Goal: Transaction & Acquisition: Purchase product/service

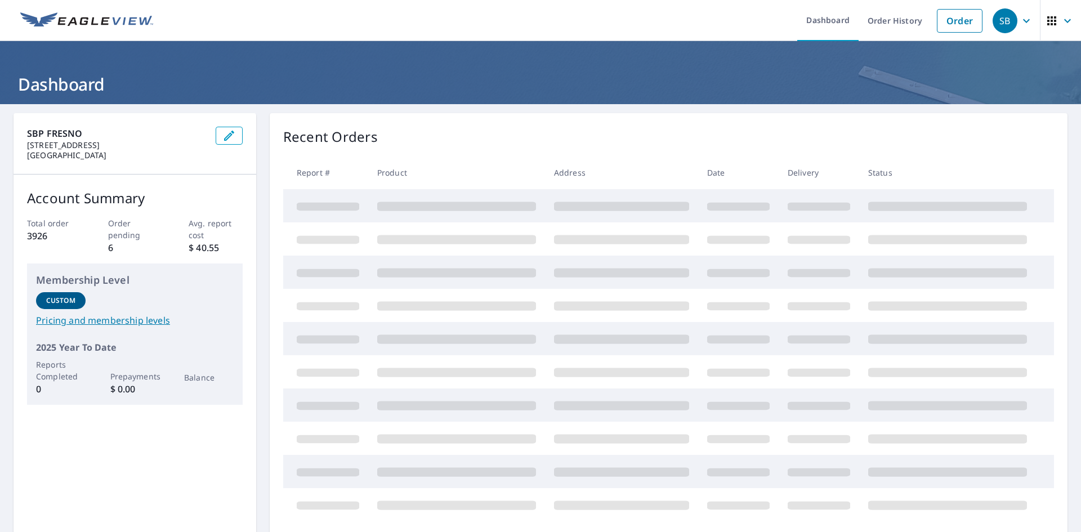
click at [995, 24] on div "SB" at bounding box center [1005, 20] width 25 height 25
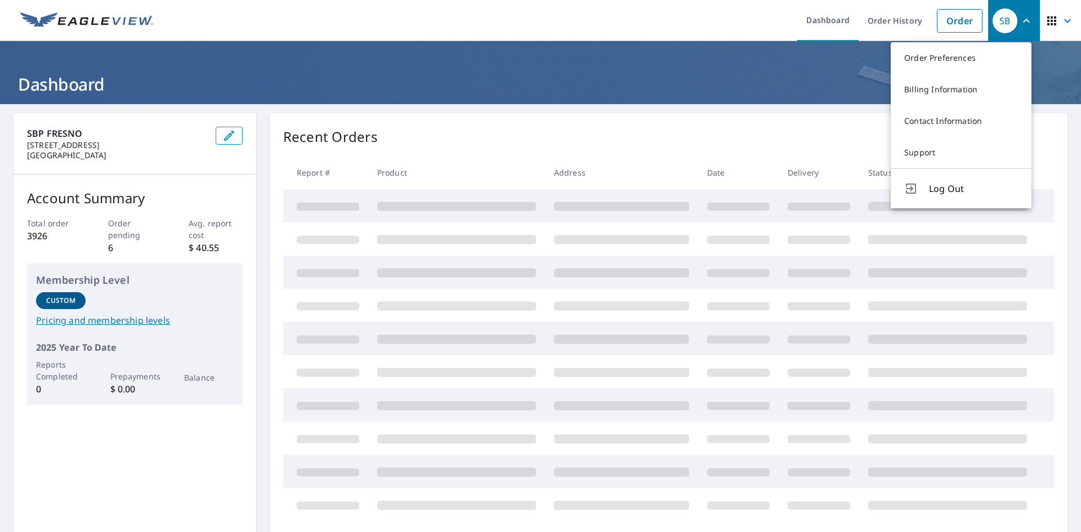
click at [727, 19] on ul "Dashboard Order History Order" at bounding box center [574, 20] width 829 height 41
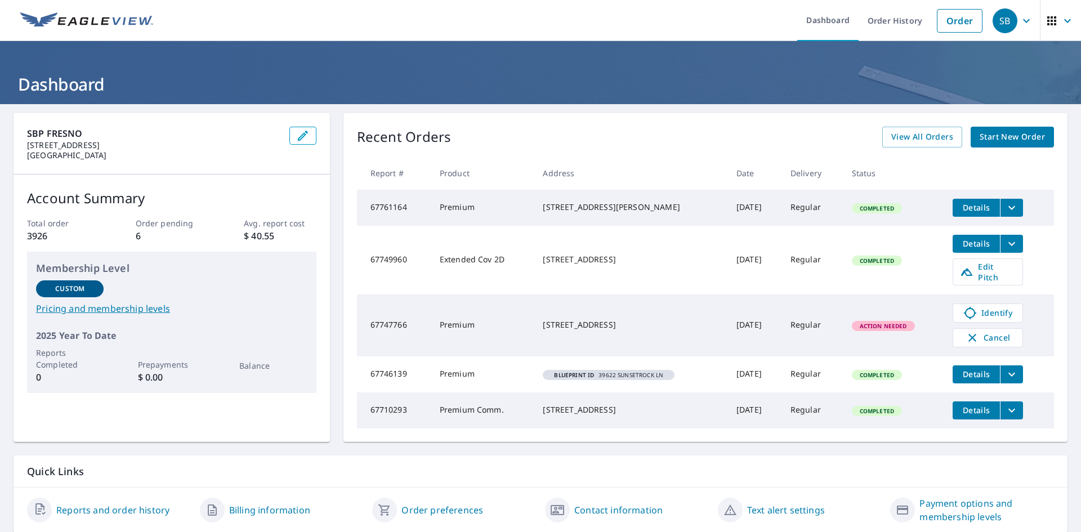
click at [1010, 135] on span "Start New Order" at bounding box center [1012, 137] width 65 height 14
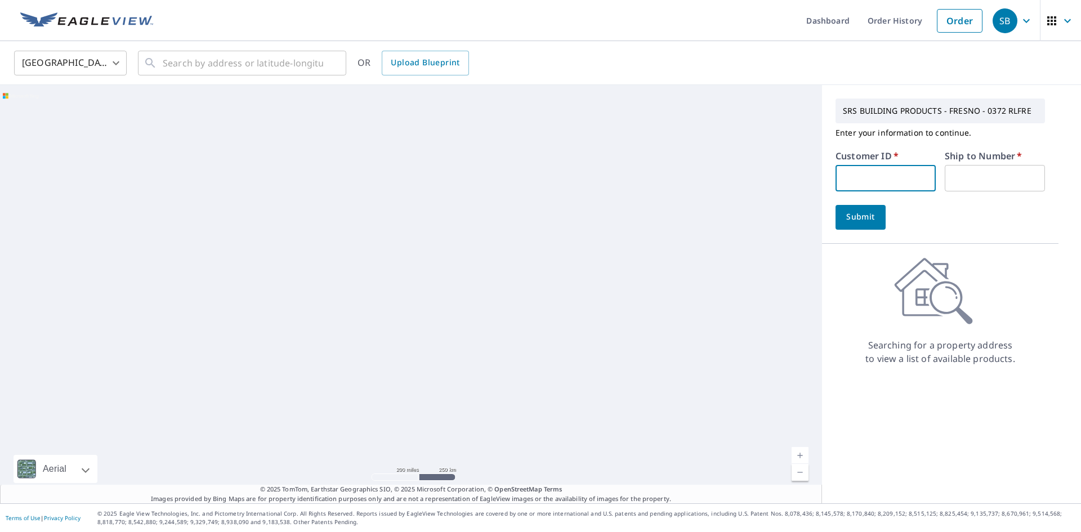
click at [858, 182] on input "text" at bounding box center [886, 178] width 100 height 26
type input "VEZ372"
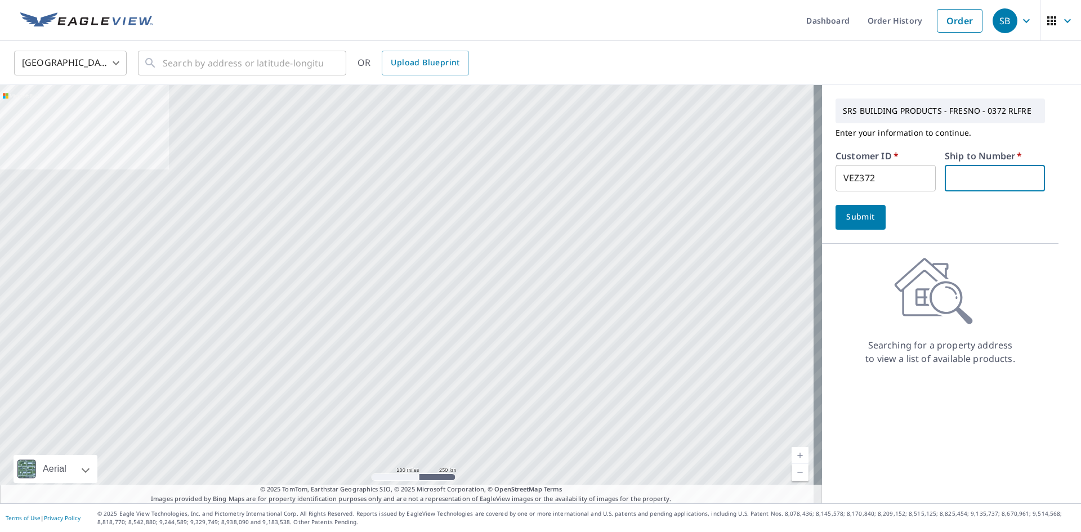
click at [978, 175] on input "text" at bounding box center [995, 178] width 100 height 26
type input "1"
click at [224, 70] on input "text" at bounding box center [243, 63] width 161 height 32
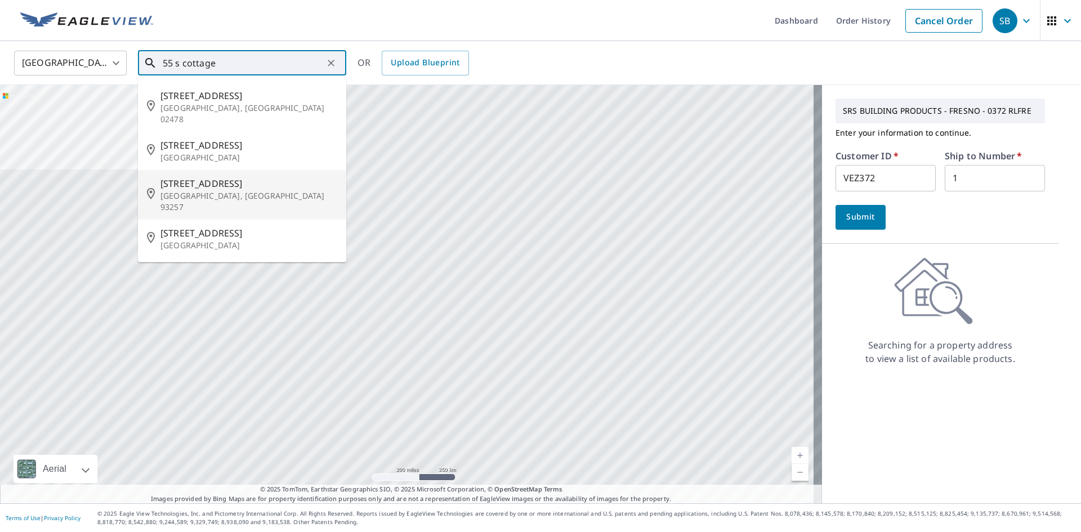
click at [213, 190] on p "[GEOGRAPHIC_DATA], [GEOGRAPHIC_DATA] 93257" at bounding box center [249, 201] width 177 height 23
type input "[STREET_ADDRESS]"
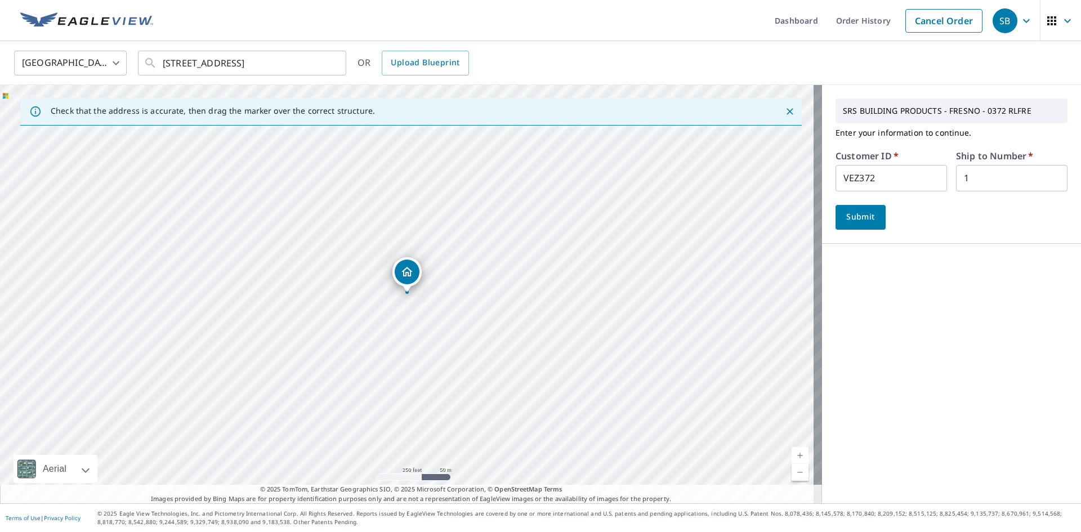
click at [867, 219] on span "Submit" at bounding box center [861, 217] width 32 height 14
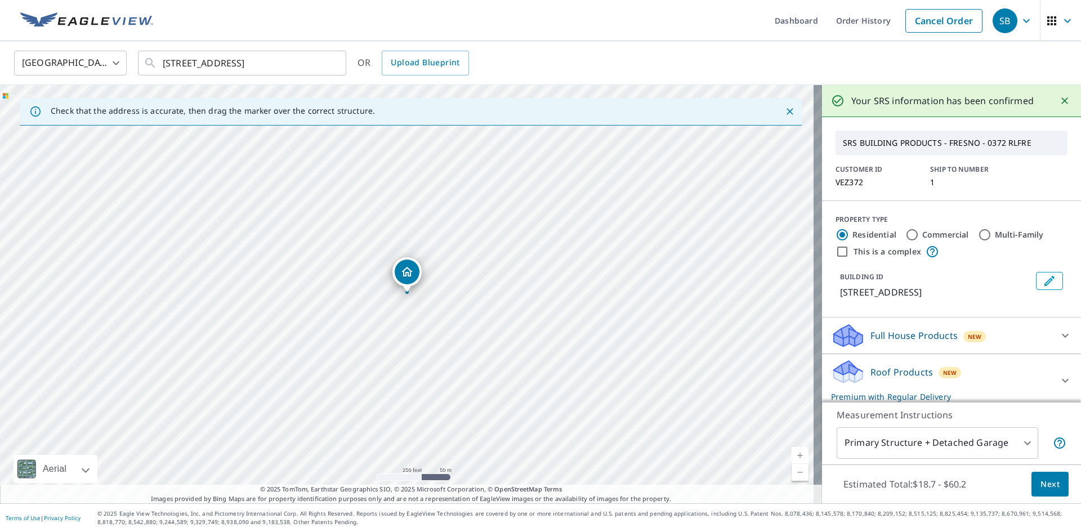
scroll to position [79, 0]
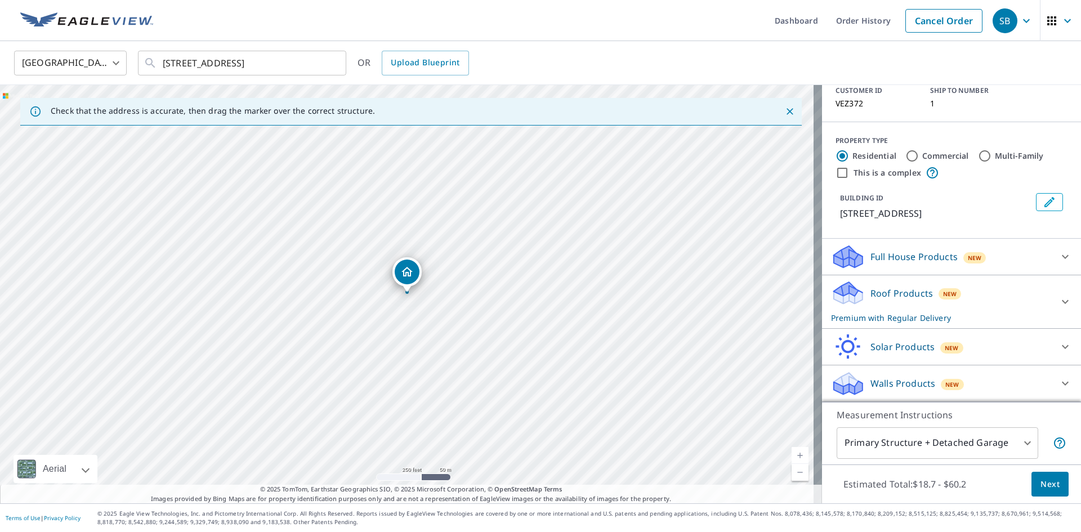
click at [1002, 290] on div "Roof Products New Premium with Regular Delivery" at bounding box center [941, 302] width 221 height 44
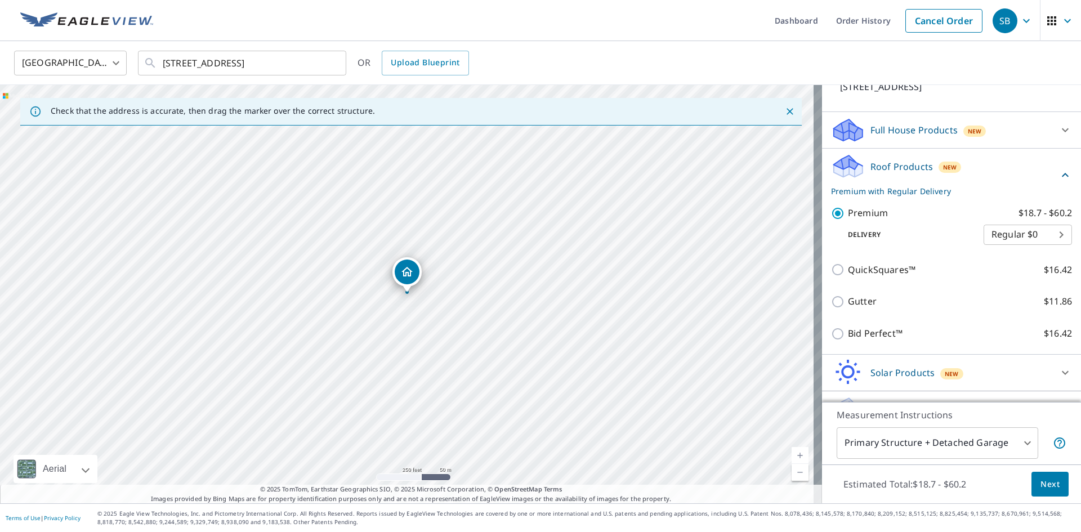
scroll to position [231, 0]
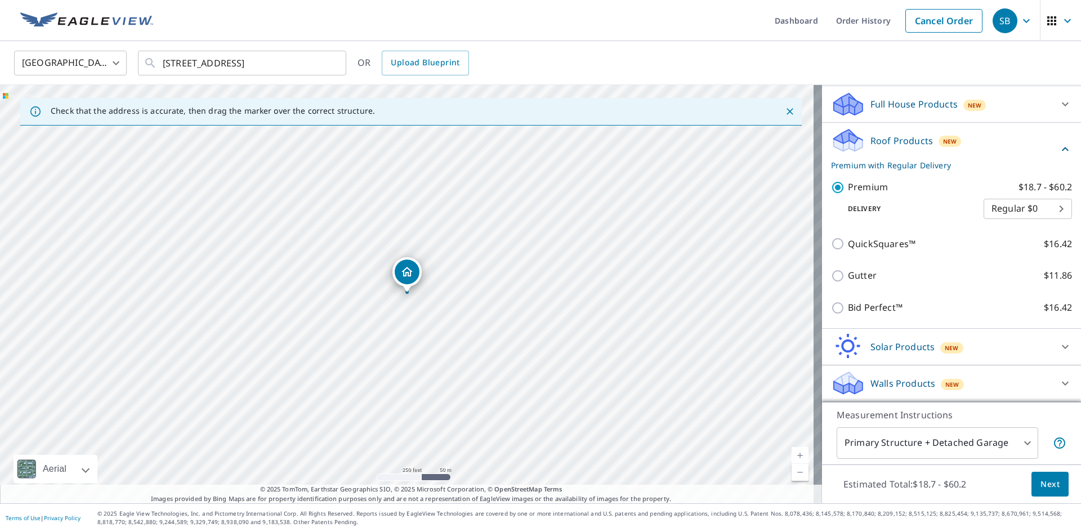
click at [1041, 487] on span "Next" at bounding box center [1050, 485] width 19 height 14
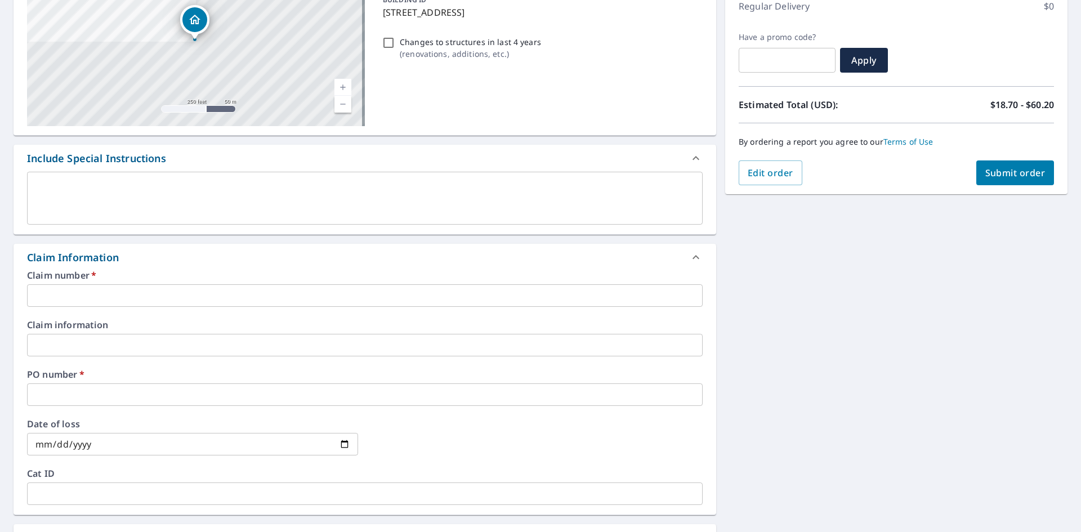
scroll to position [169, 0]
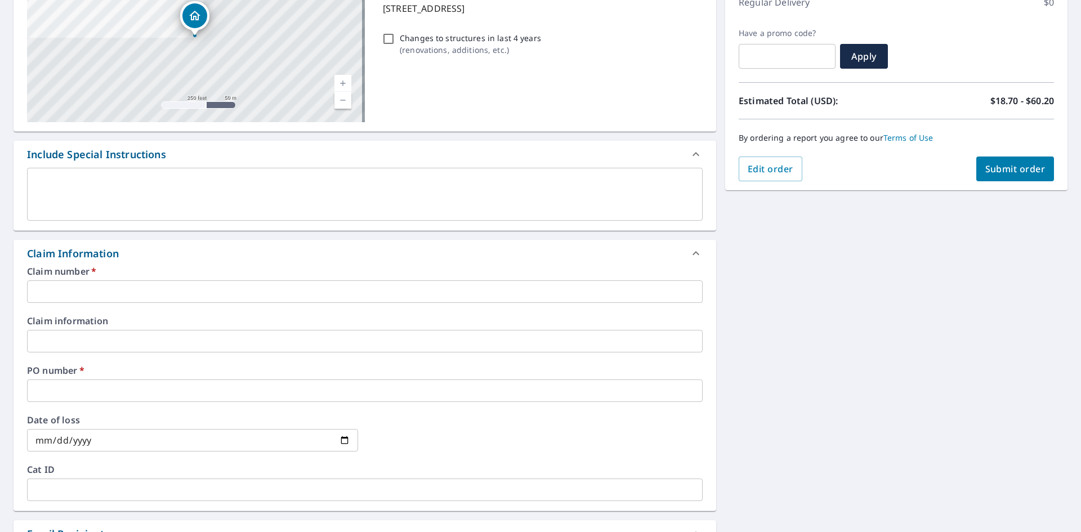
click at [88, 290] on input "text" at bounding box center [365, 291] width 676 height 23
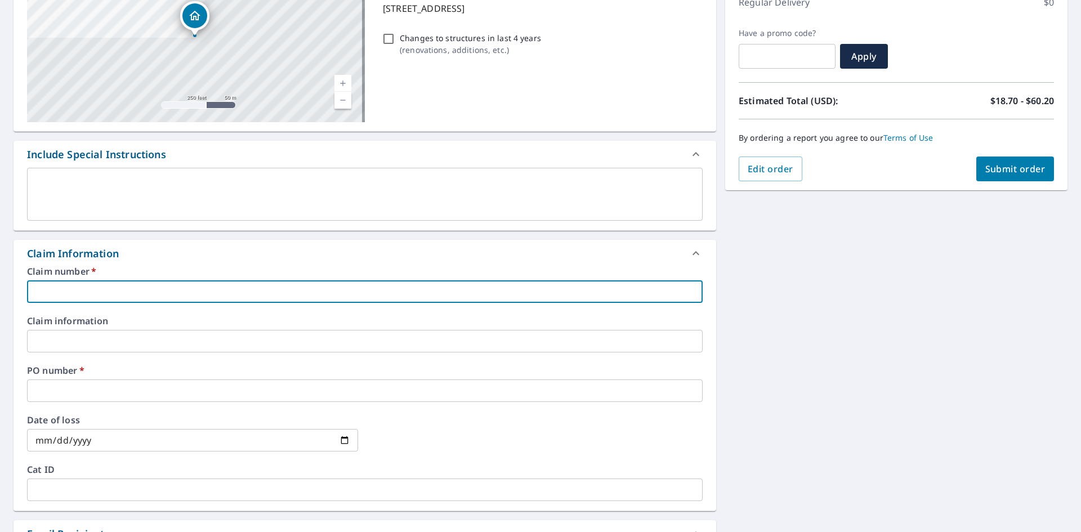
type input "5"
checkbox input "true"
type input "55"
checkbox input "true"
type input "55"
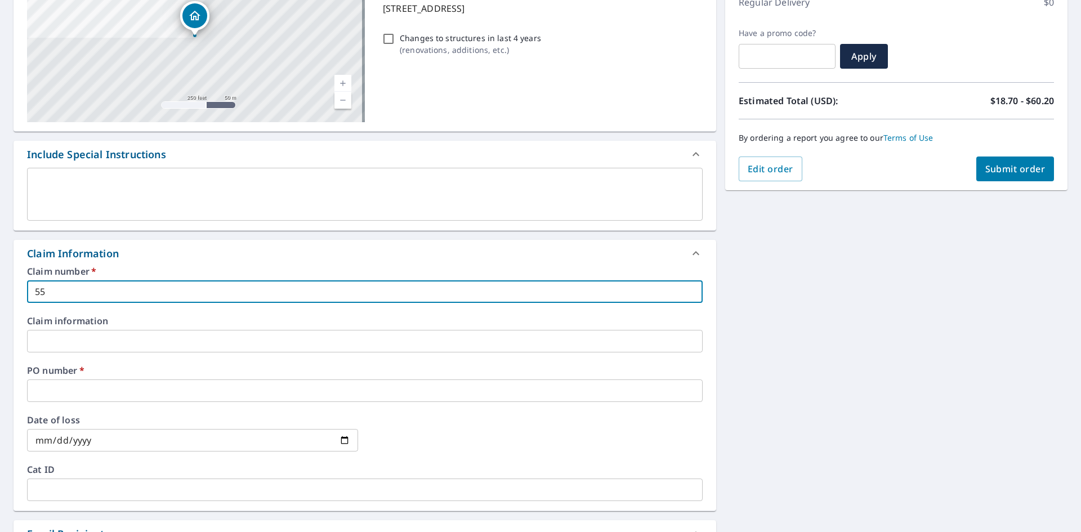
checkbox input "true"
type input "55 s"
checkbox input "true"
type input "55 s."
checkbox input "true"
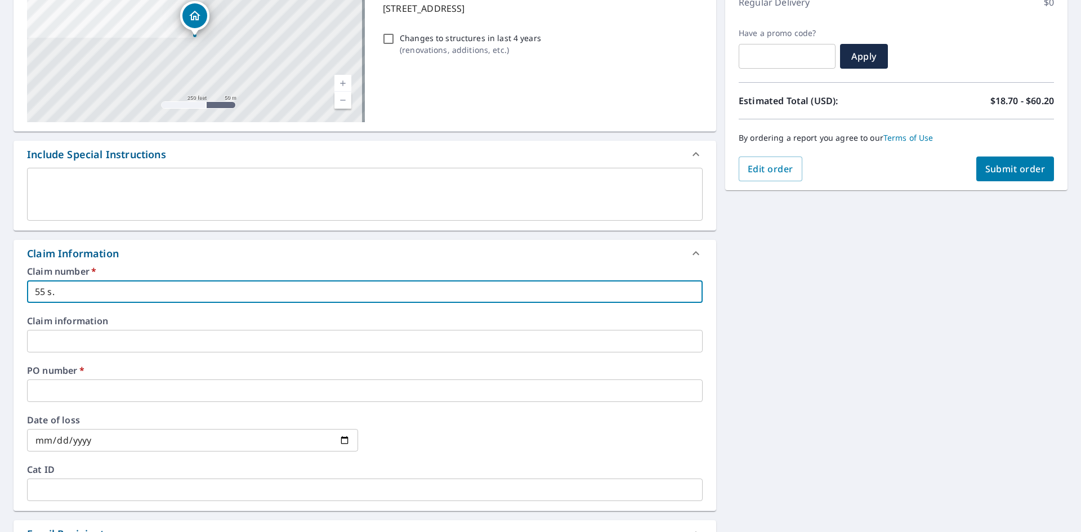
type input "55 s."
checkbox input "true"
type input "55 s. c"
checkbox input "true"
type input "55 s. co"
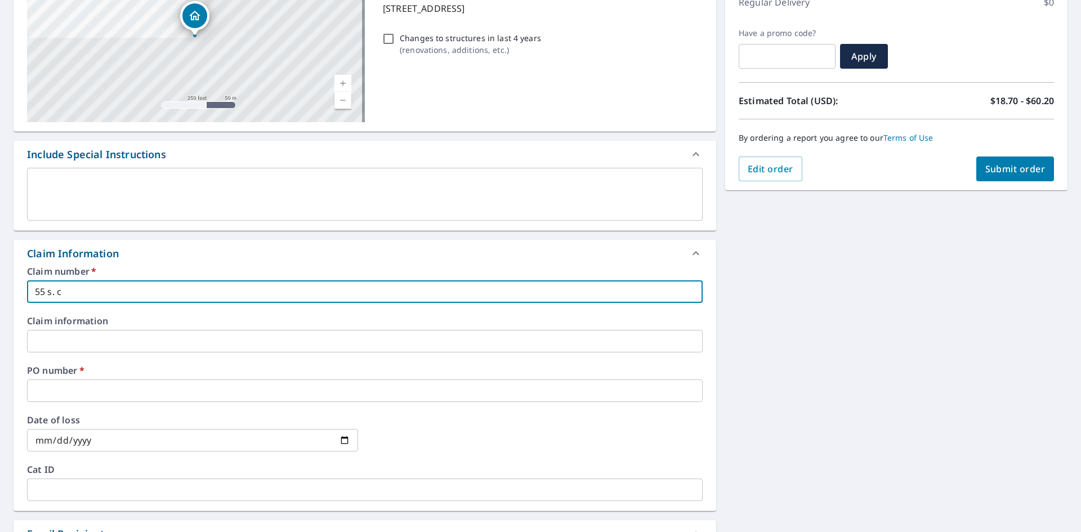
checkbox input "true"
type input "55 s. c"
checkbox input "true"
type input "55 s."
checkbox input "true"
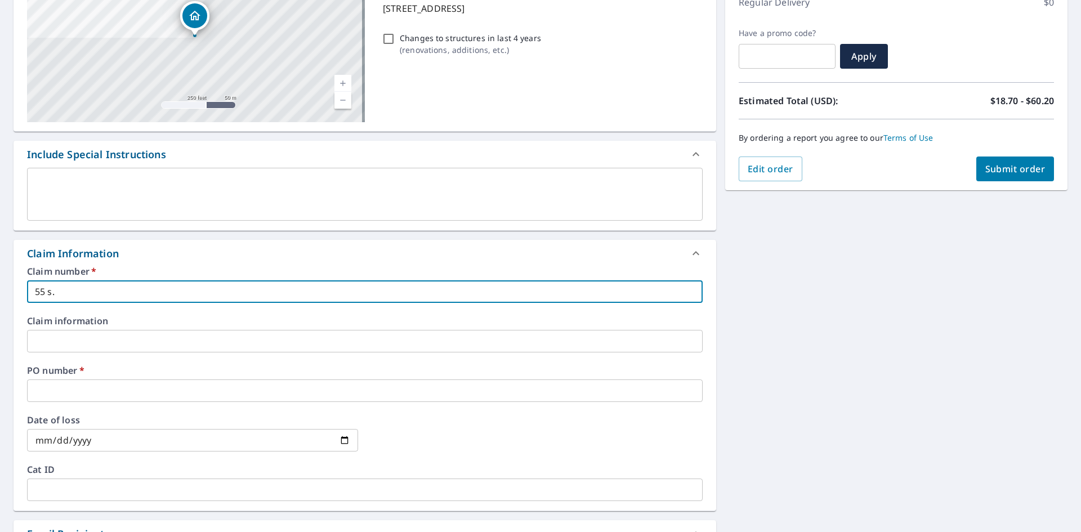
type input "55 s."
checkbox input "true"
type input "55 s"
checkbox input "true"
type input "55 sS"
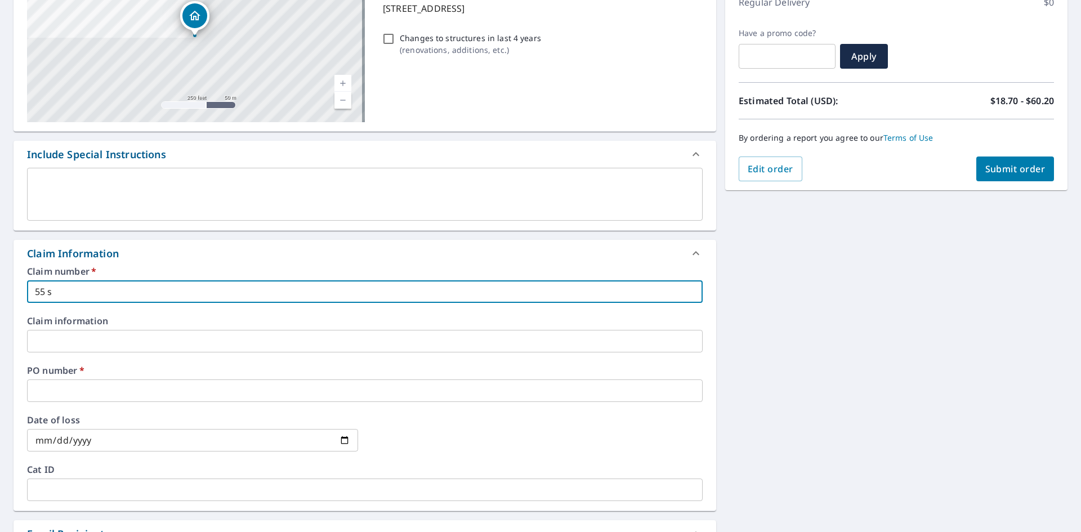
checkbox input "true"
type input "55 s"
checkbox input "true"
type input "55"
checkbox input "true"
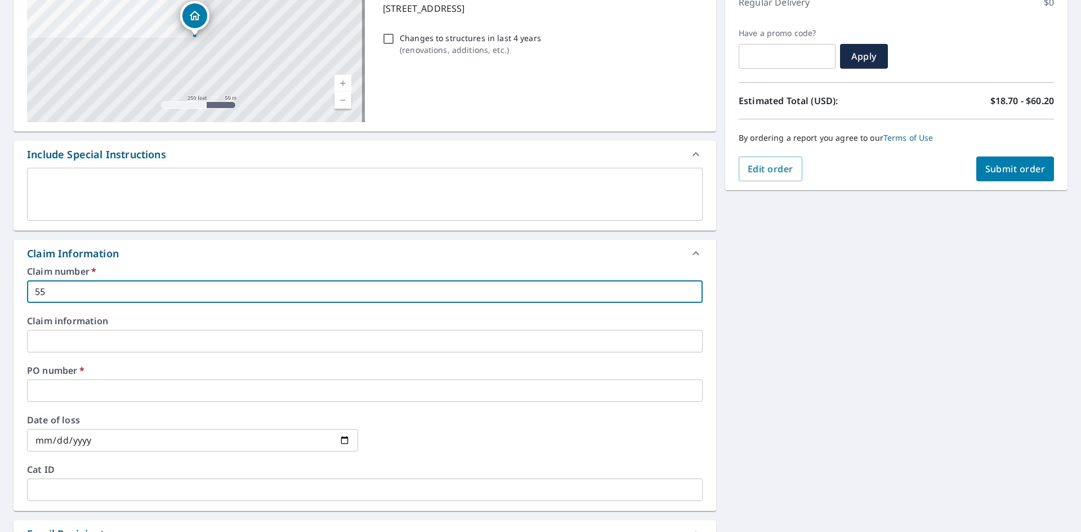
type input "55 S"
checkbox input "true"
type input "55 S."
checkbox input "true"
type input "55 S."
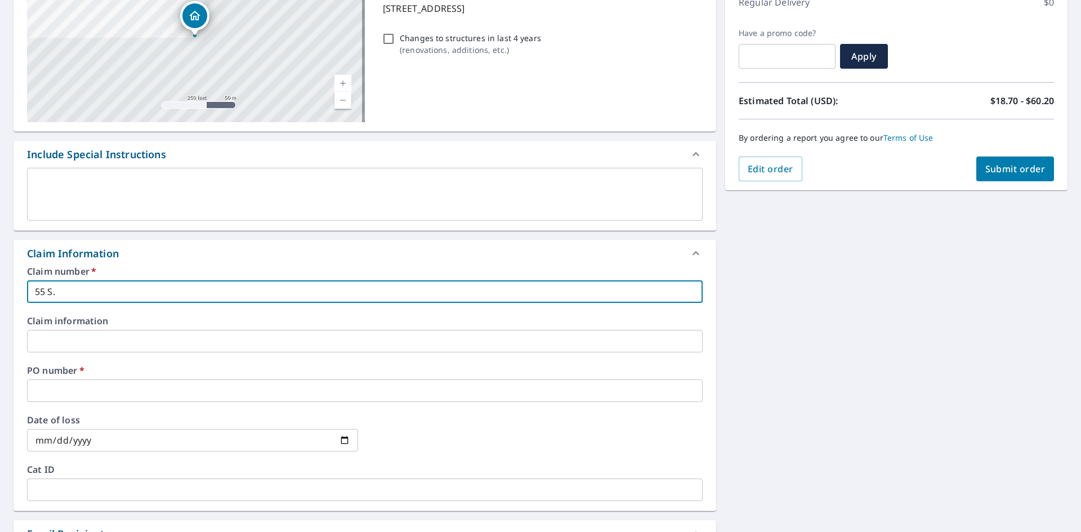
checkbox input "true"
type input "55 S. C"
checkbox input "true"
type input "55 S. CO"
checkbox input "true"
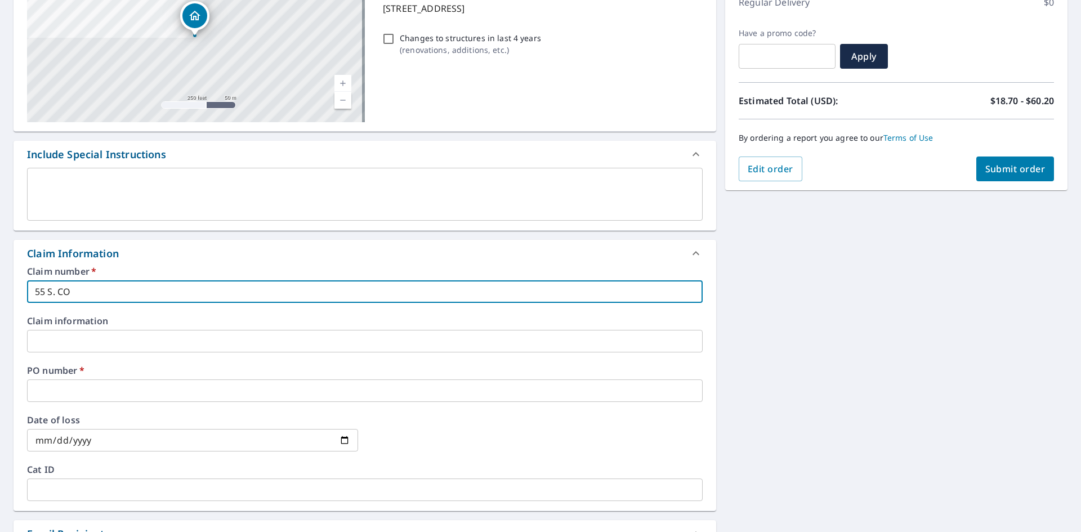
type input "55 S. COT"
checkbox input "true"
type input "55 S. COTT"
checkbox input "true"
type input "55 [PERSON_NAME]"
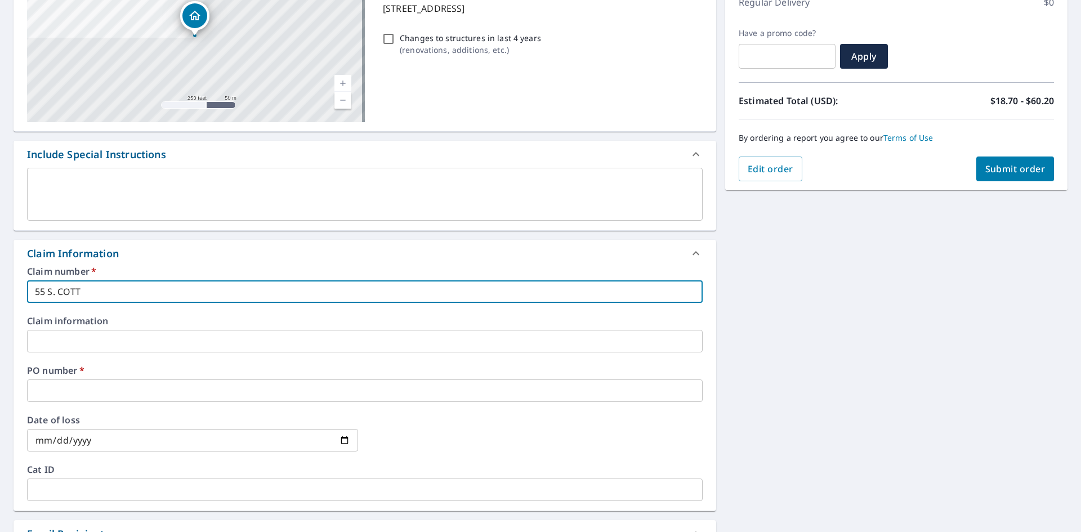
checkbox input "true"
type input "55 S. COTTAG"
checkbox input "true"
type input "55 S. COTTAGE"
checkbox input "true"
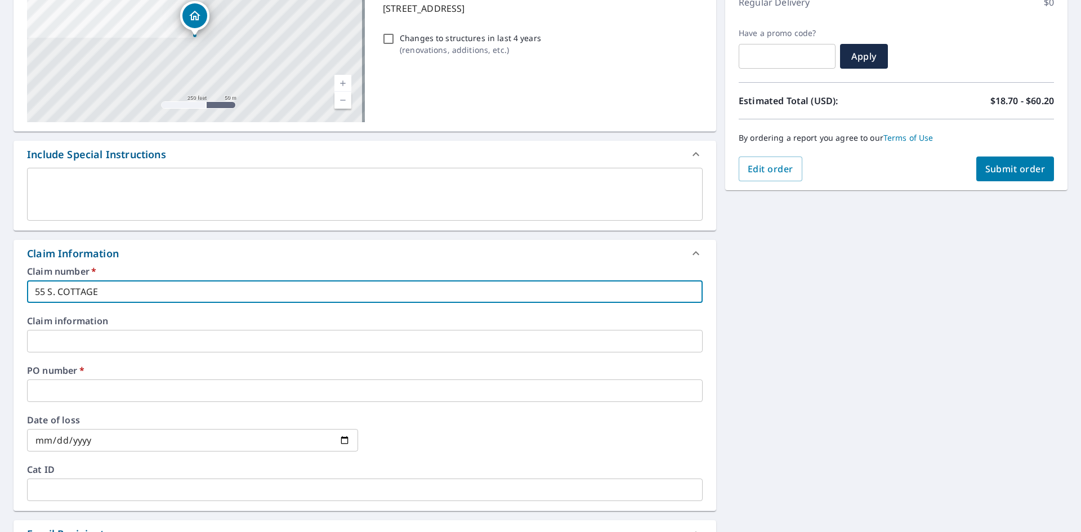
type input "55 S. COTTAGE"
checkbox input "true"
type input "55 S. COTTAGE"
checkbox input "true"
type input "55 S. COTTAGE,"
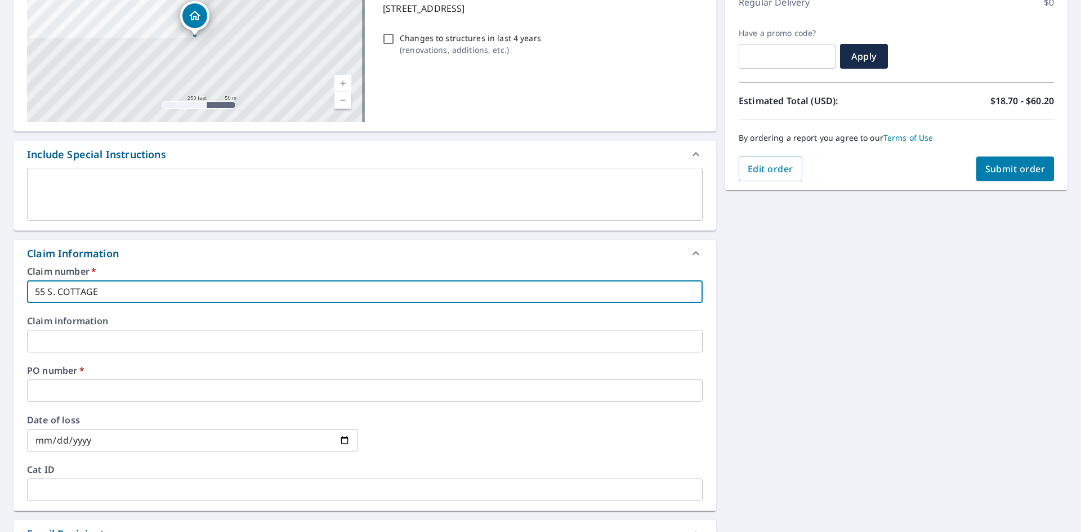
checkbox input "true"
type input "55 S. COTTAGE,"
checkbox input "true"
type input "[STREET_ADDRESS]"
checkbox input "true"
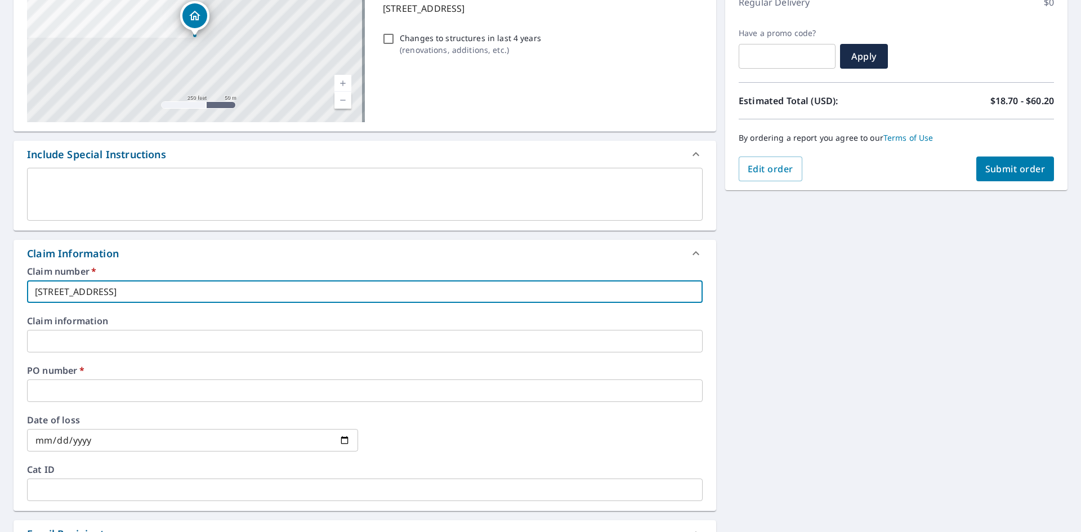
type input "[STREET_ADDRESS]"
checkbox input "true"
type input "55 S. COTTAGE, POA"
checkbox input "true"
type input "[STREET_ADDRESS]"
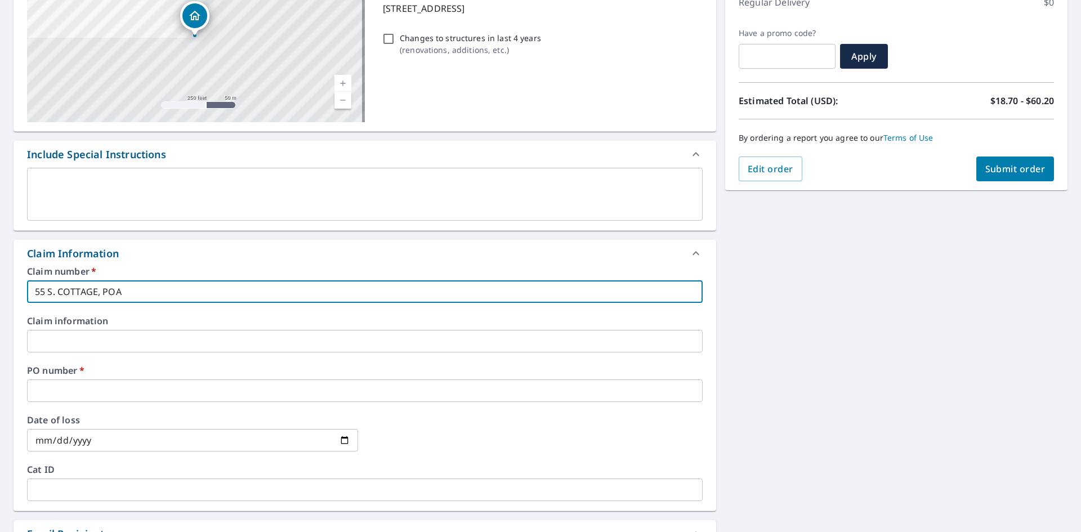
checkbox input "true"
type input "55 S. COTTAGE, POART"
checkbox input "true"
type input "55 S. COTTAGE, POARTE"
checkbox input "true"
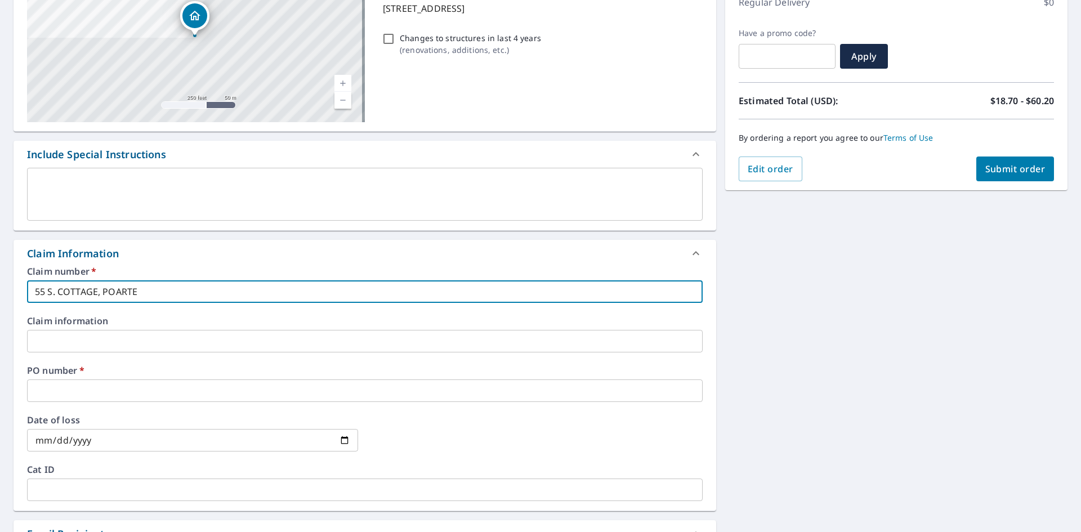
type input "55 S. COTTAGE, POARTER"
checkbox input "true"
type input "55 S. COTTAGE, POARTER="
checkbox input "true"
type input "55 S. COTTAGE, POARTER"
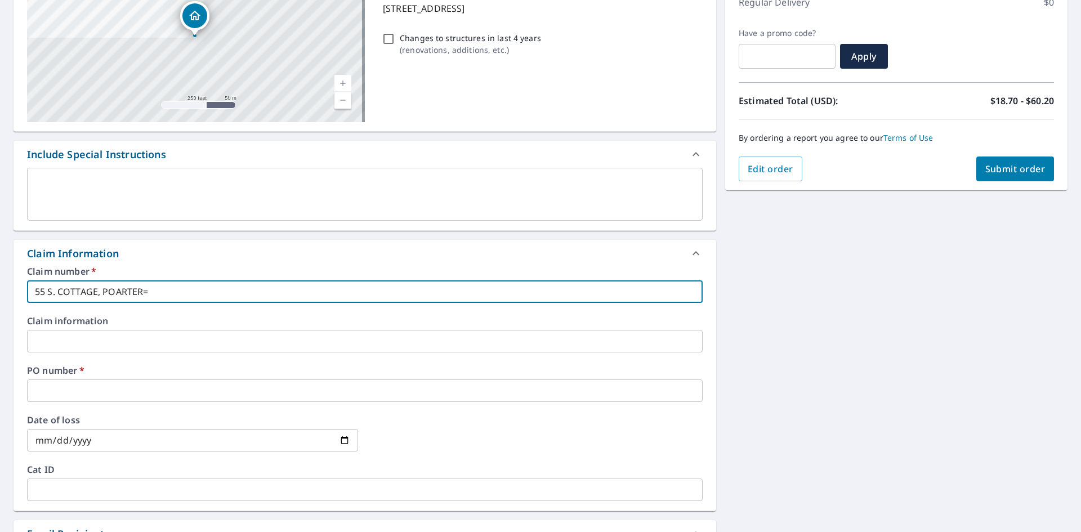
checkbox input "true"
type input "55 S. COTTAGE, POARTE"
checkbox input "true"
type input "55 S. COTTAGE, POART"
checkbox input "true"
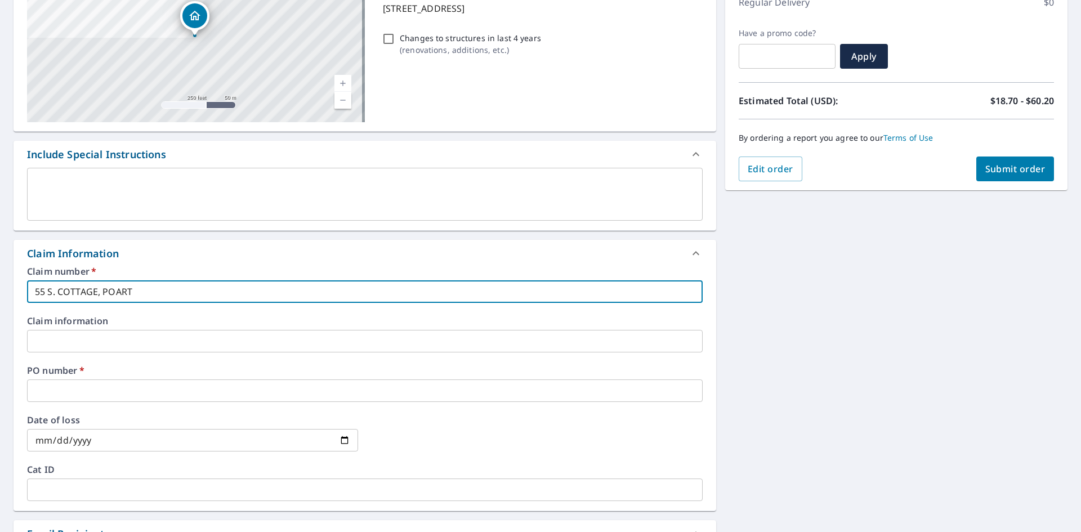
type input "[STREET_ADDRESS]"
checkbox input "true"
type input "55 S. COTTAGE, POA"
checkbox input "true"
type input "[STREET_ADDRESS]"
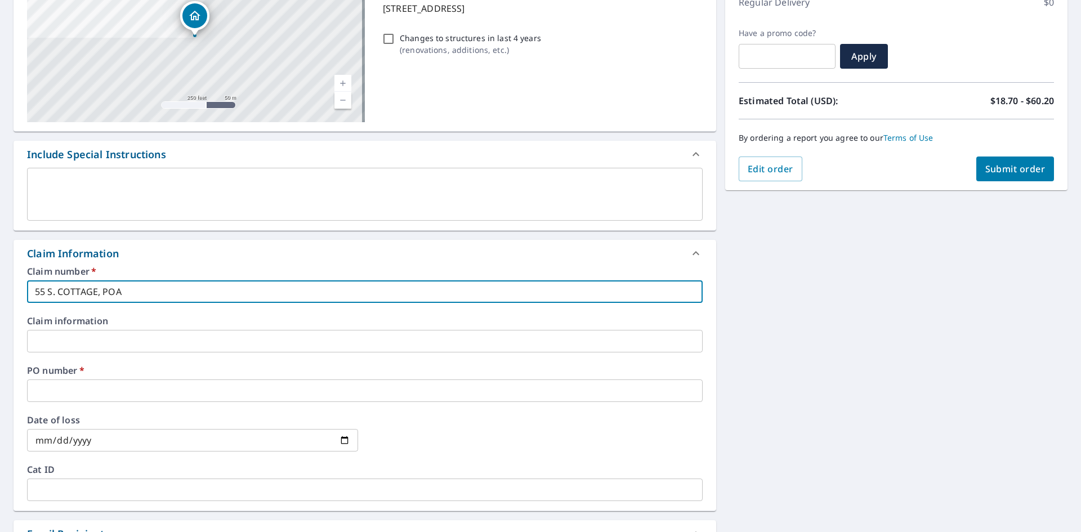
checkbox input "true"
type input "55 S. COTTAGE, POR"
checkbox input "true"
type input "[STREET_ADDRESS]"
checkbox input "true"
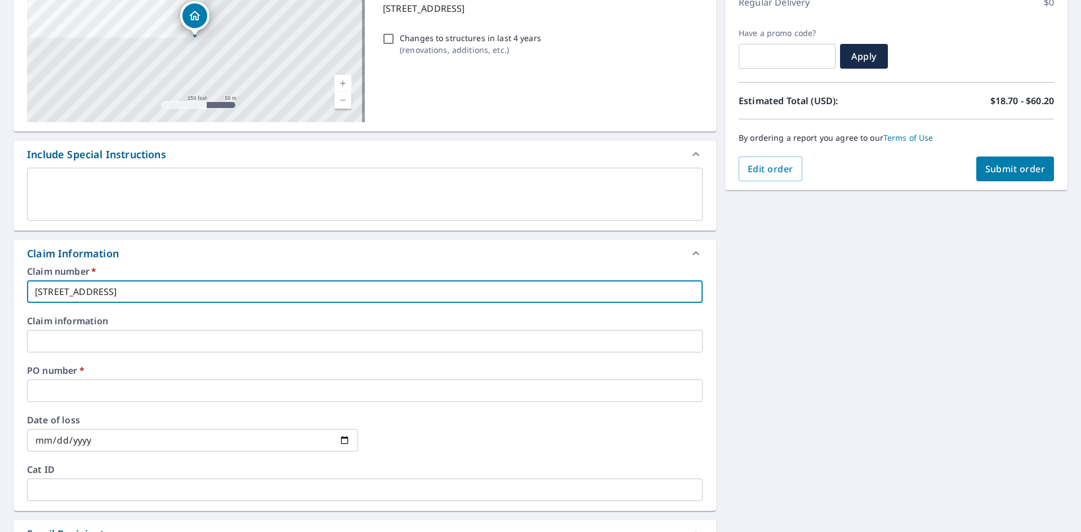
type input "55 S. COTTAGE, PORTE"
checkbox input "true"
type input "[STREET_ADDRESS][PERSON_NAME]"
checkbox input "true"
type input "[STREET_ADDRESS]"
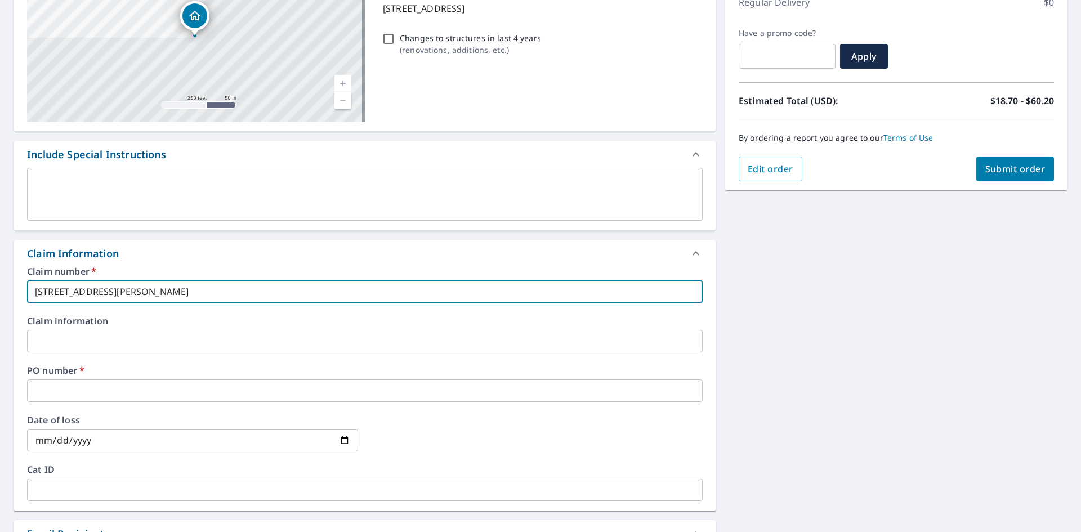
checkbox input "true"
type input "55 S. COTTAGE, PORTERVI"
checkbox input "true"
type input "55 S. COTTAGE, PORTERVIL"
checkbox input "true"
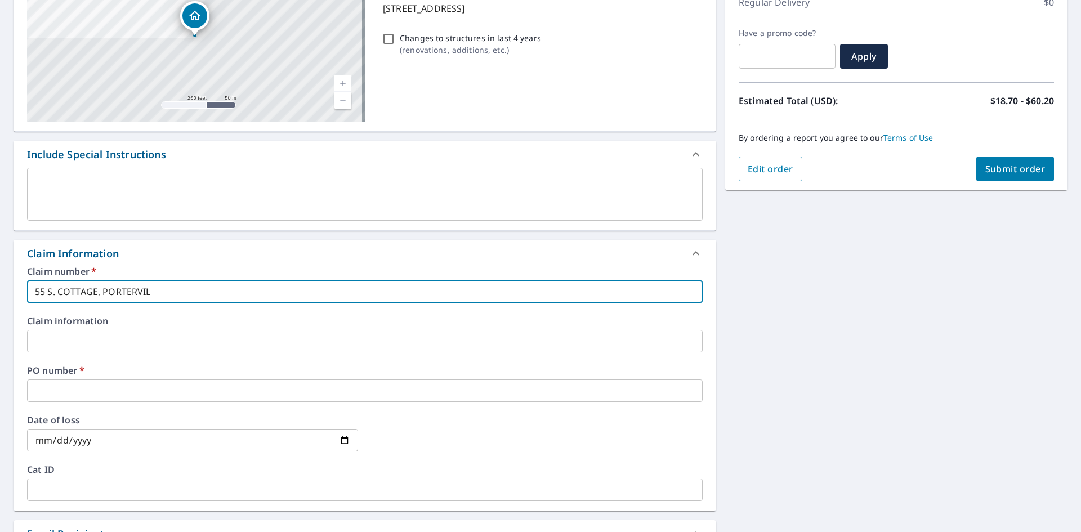
type input "[STREET_ADDRESS]"
checkbox input "true"
type input "[STREET_ADDRESS]"
checkbox input "true"
type input "[STREET_ADDRESS]"
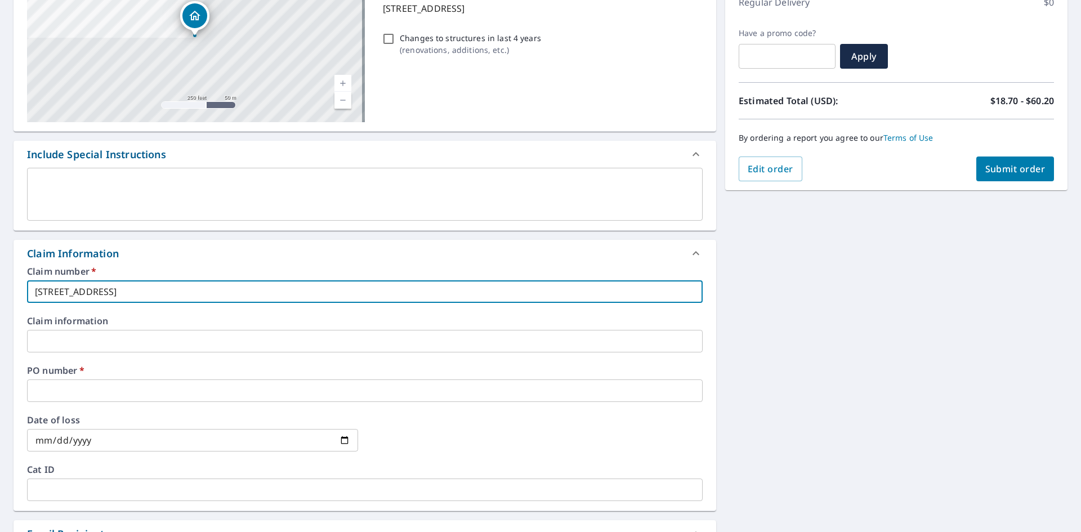
click at [124, 385] on input "text" at bounding box center [365, 391] width 676 height 23
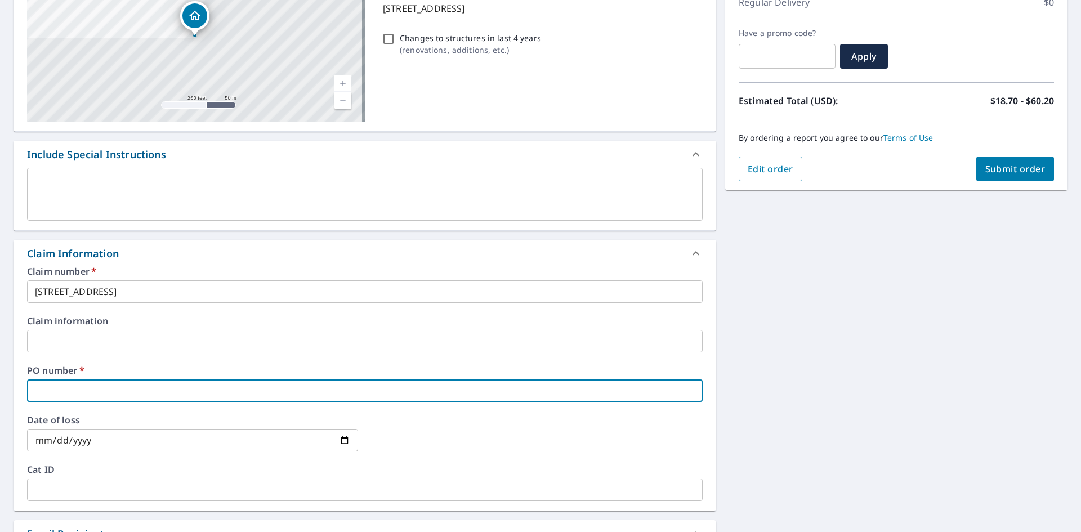
type input "5"
checkbox input "true"
type input "55"
checkbox input "true"
type input "55"
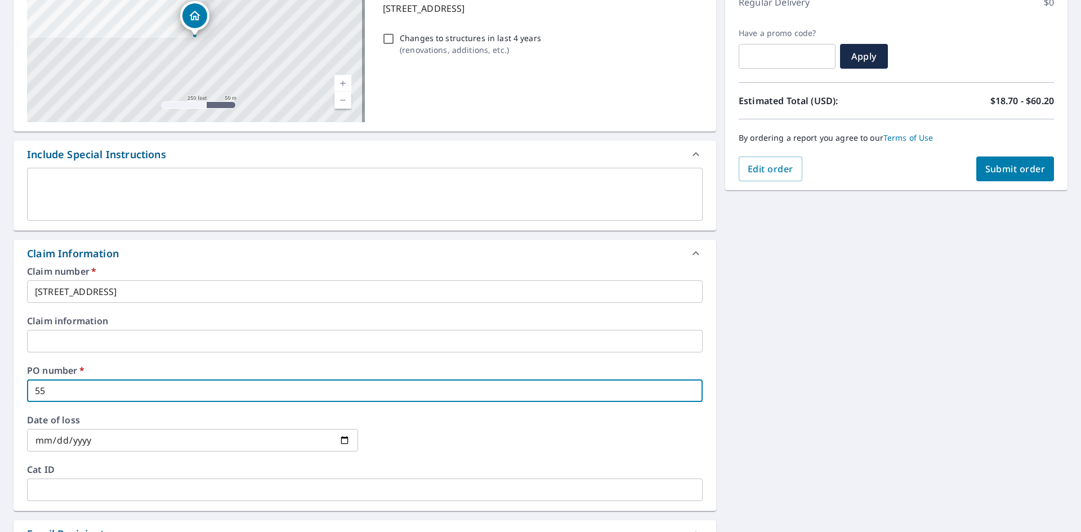
checkbox input "true"
type input "55 S"
checkbox input "true"
type input "55 S."
checkbox input "true"
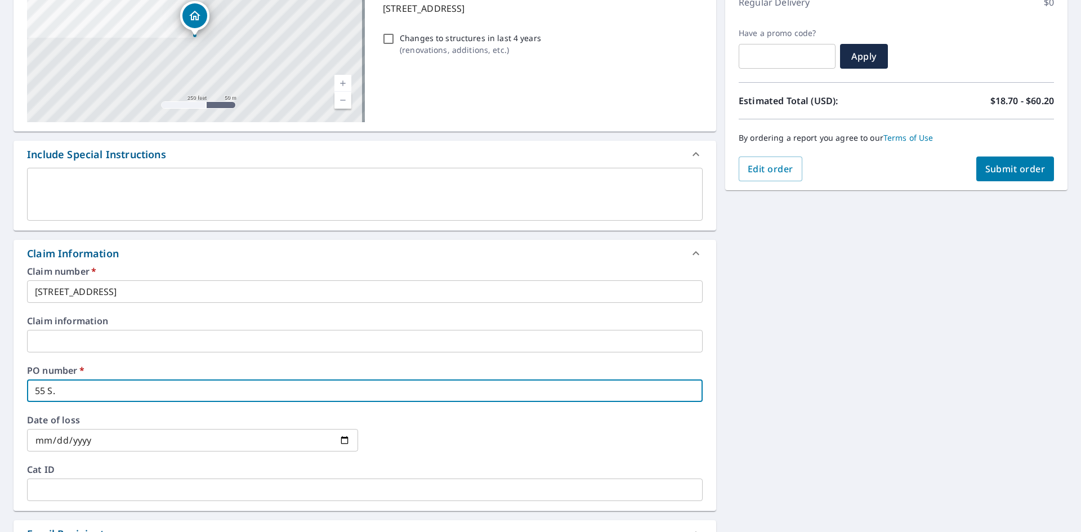
type input "55 S."
checkbox input "true"
type input "55 S. C"
checkbox input "true"
type input "55 S. CO"
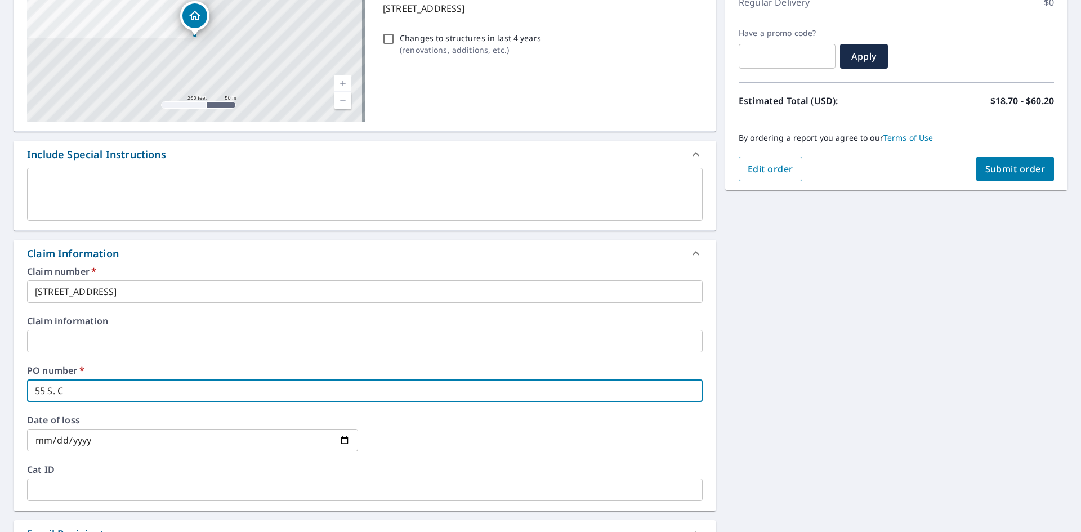
checkbox input "true"
type input "55 S. COT"
checkbox input "true"
type input "55 S. COTT"
checkbox input "true"
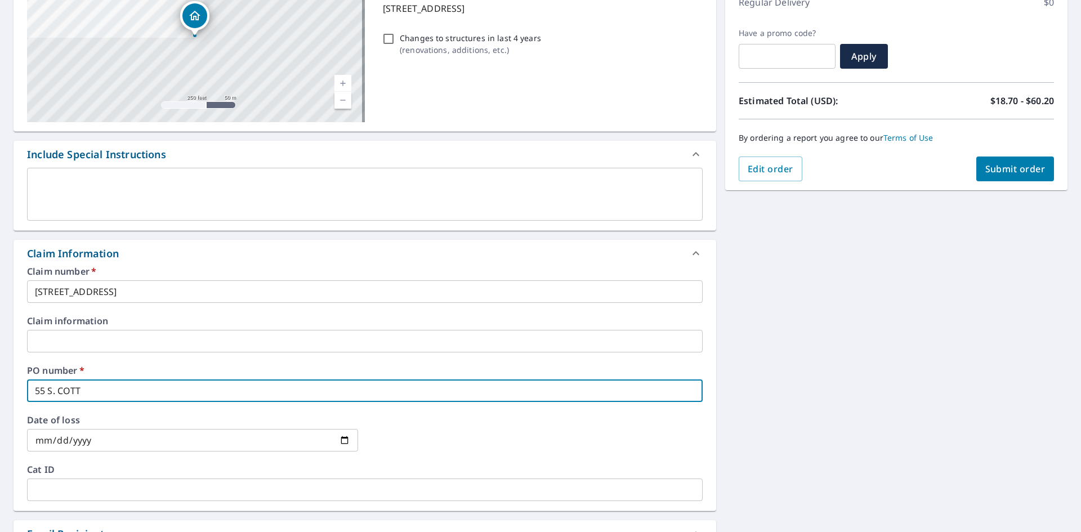
type input "55 [PERSON_NAME]"
checkbox input "true"
type input "55 S. COTTAG"
checkbox input "true"
type input "55 S. COTTAGE"
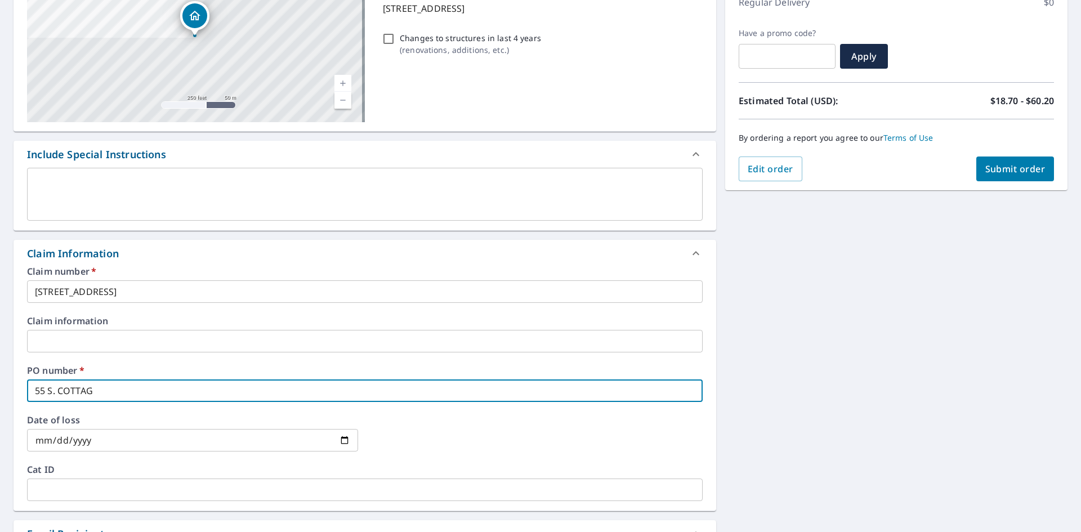
checkbox input "true"
type input "55 S. COTTAGE"
checkbox input "true"
type input "55 S. COTTAGE"
checkbox input "true"
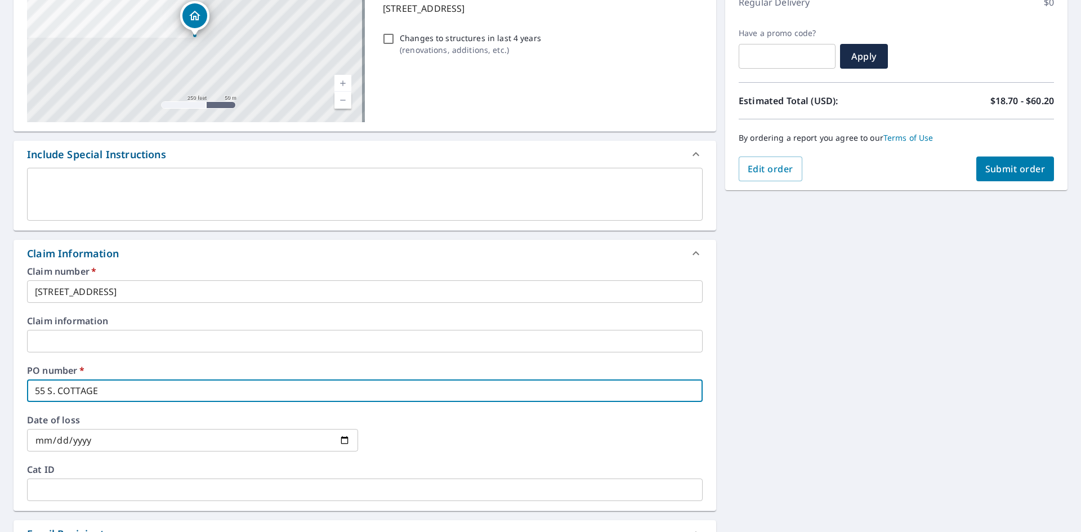
type input "55 S. COTTAGE,"
checkbox input "true"
type input "55 S. COTTAGE,"
checkbox input "true"
type input "[STREET_ADDRESS]"
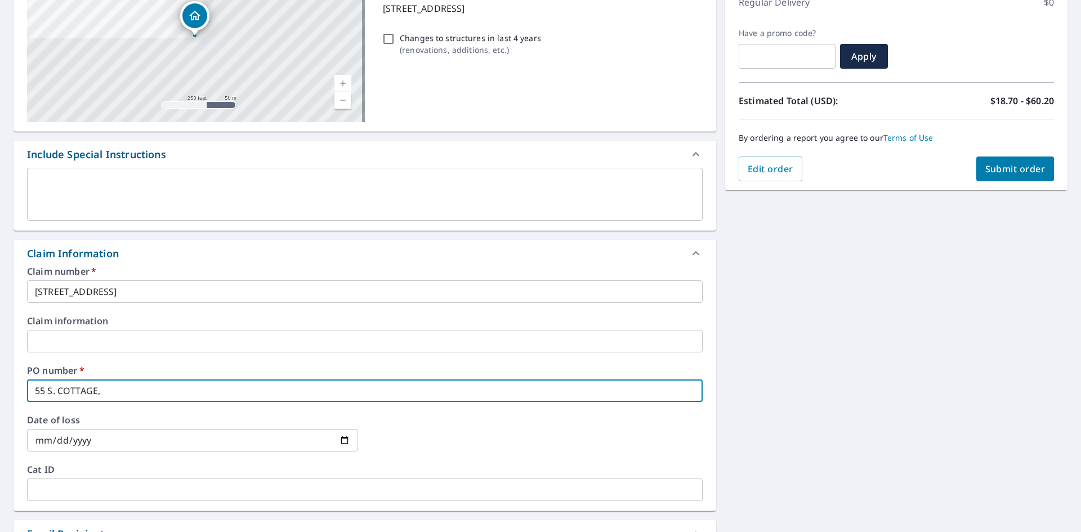
checkbox input "true"
type input "[STREET_ADDRESS]"
checkbox input "true"
type input "55 S. COTTAGE, POR"
checkbox input "true"
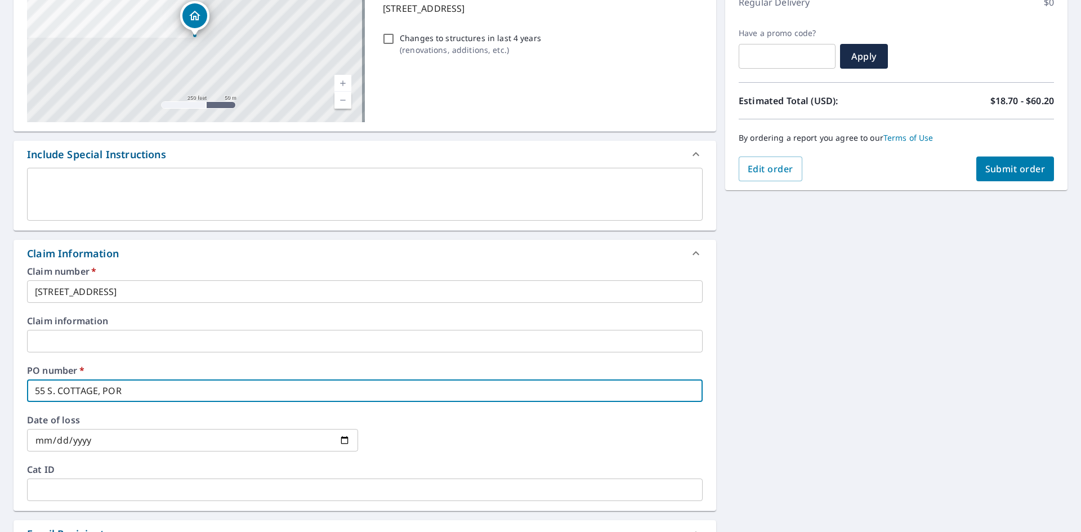
type input "[STREET_ADDRESS]"
checkbox input "true"
type input "55 S. COTTAGE, PORTE"
checkbox input "true"
type input "[STREET_ADDRESS][PERSON_NAME]"
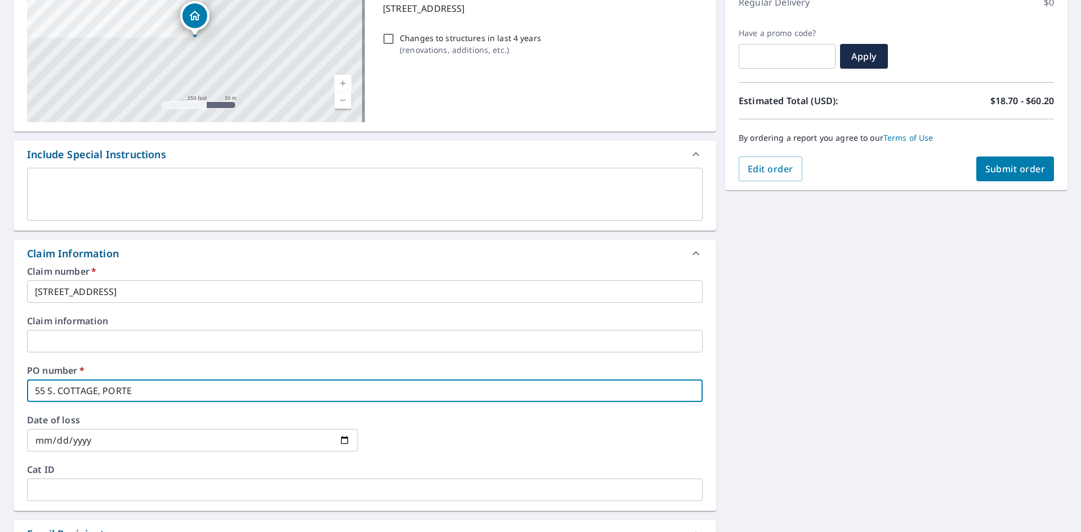
checkbox input "true"
type input "[STREET_ADDRESS]"
checkbox input "true"
type input "55 S. COTTAGE, PORTERVI"
checkbox input "true"
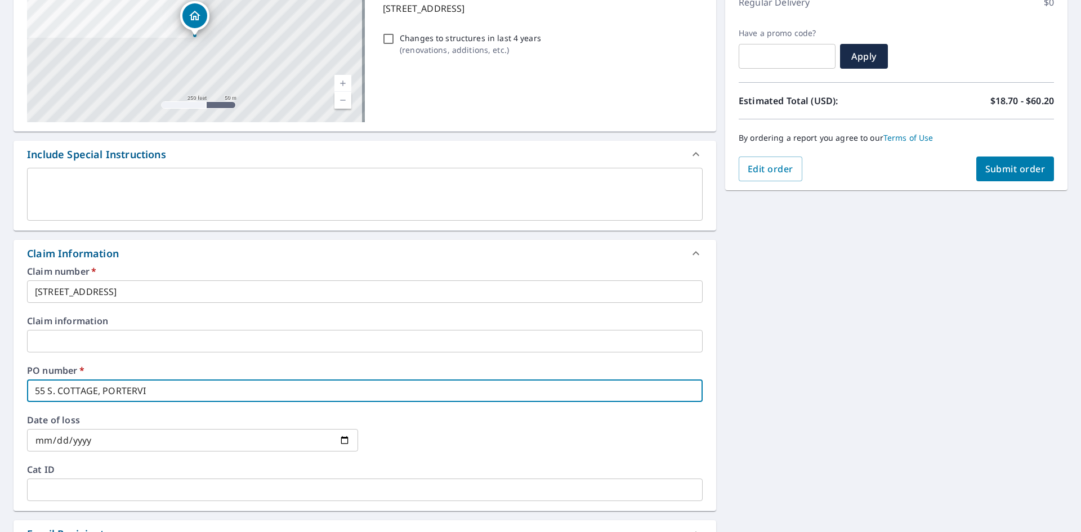
type input "55 S. COTTAGE, PORTERVIL"
checkbox input "true"
type input "[STREET_ADDRESS]"
checkbox input "true"
type input "[STREET_ADDRESS]"
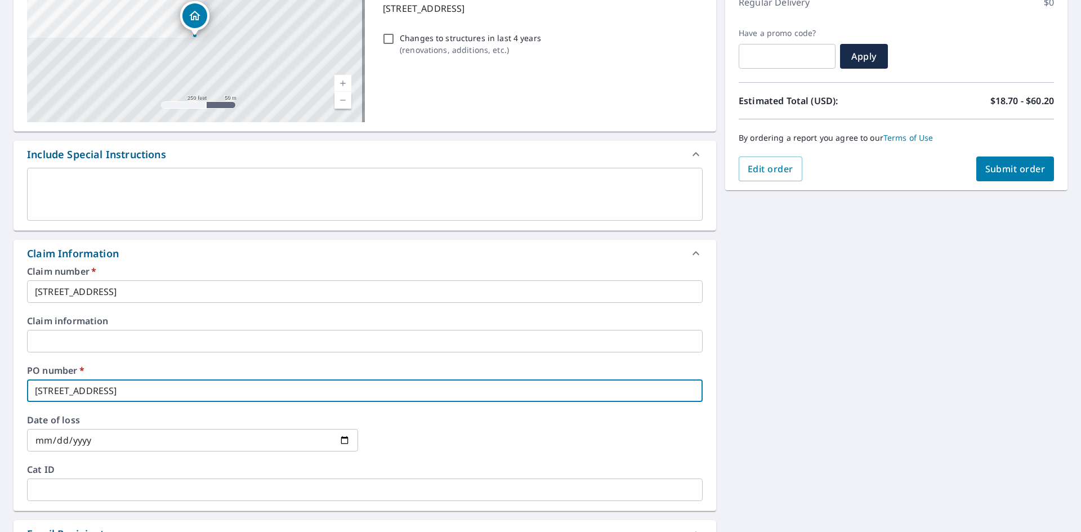
checkbox input "true"
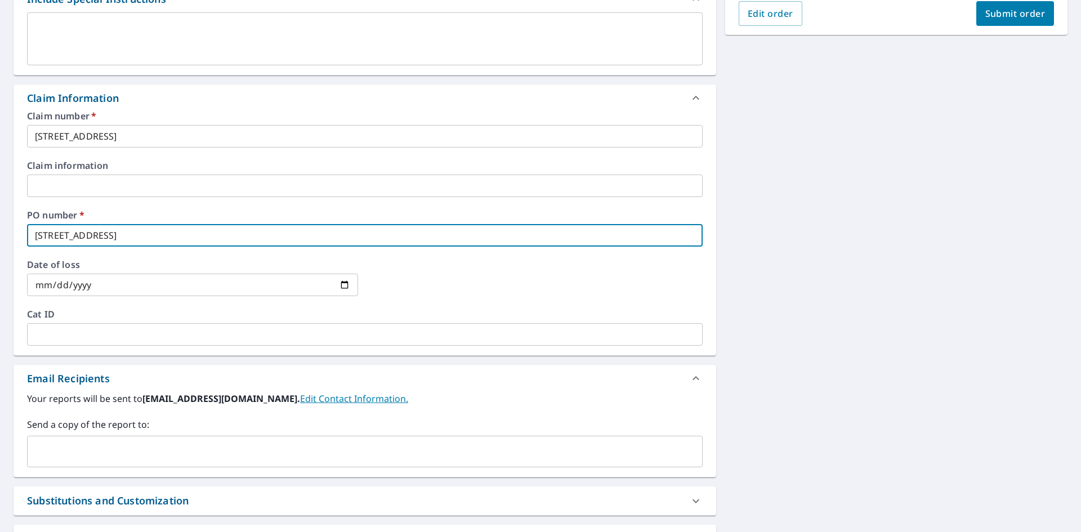
scroll to position [338, 0]
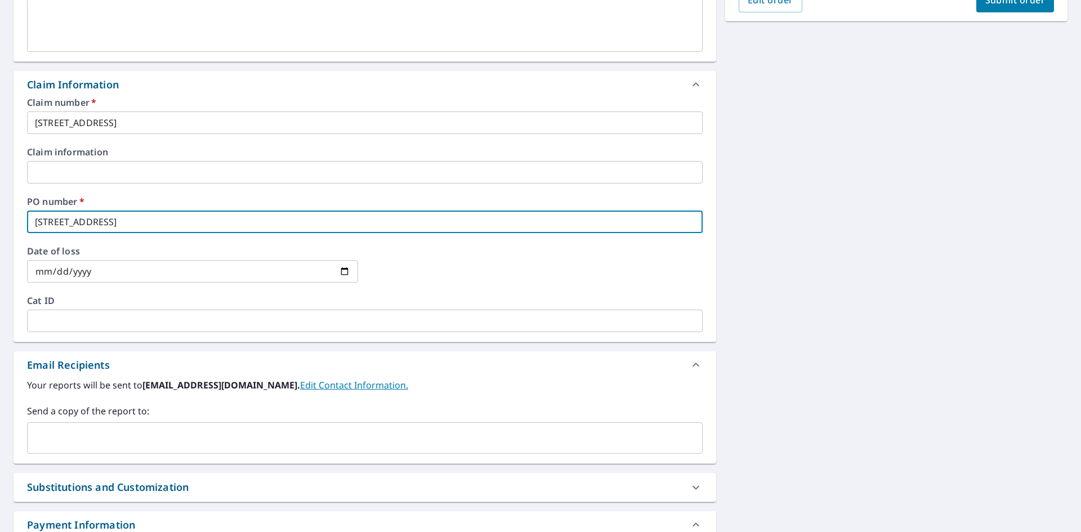
type input "[STREET_ADDRESS]"
click at [85, 437] on input "text" at bounding box center [356, 437] width 649 height 21
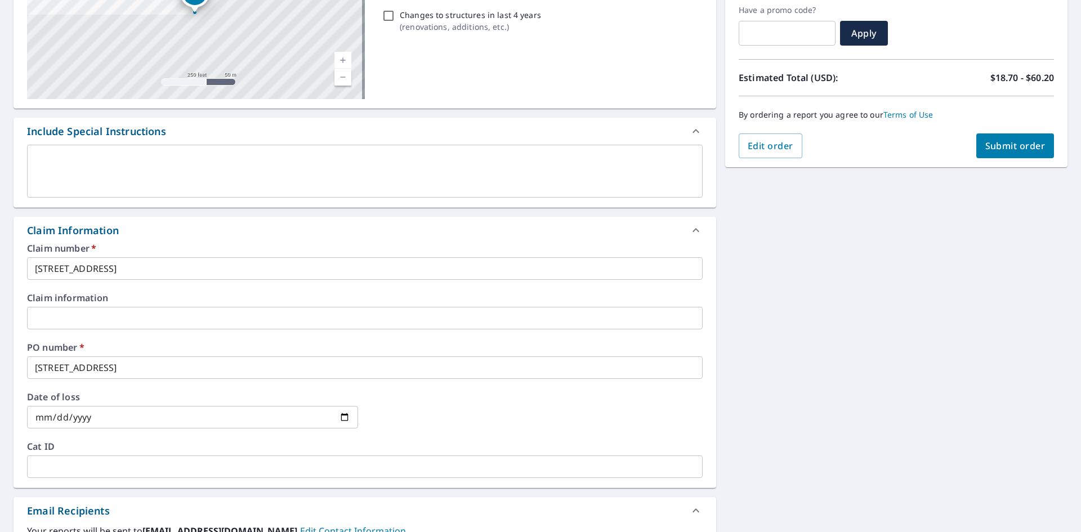
scroll to position [33, 0]
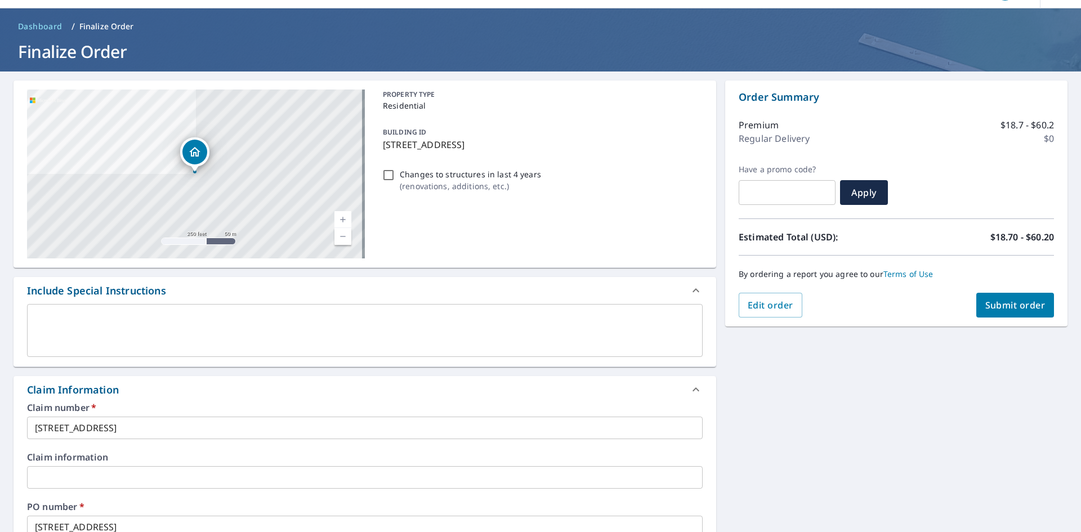
type input "[EMAIL_ADDRESS][DOMAIN_NAME]"
click at [996, 305] on span "Submit order" at bounding box center [1016, 305] width 60 height 12
checkbox input "true"
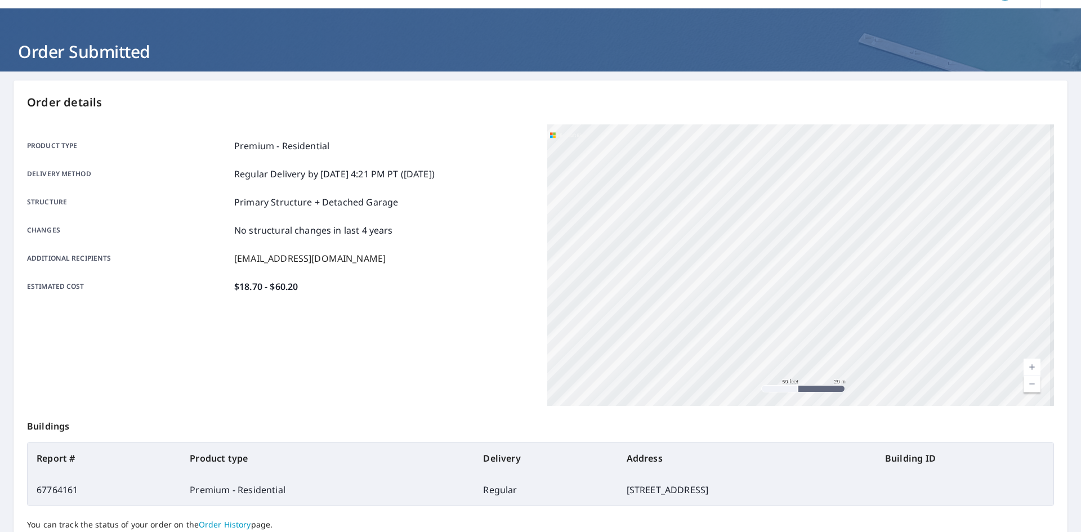
scroll to position [131, 0]
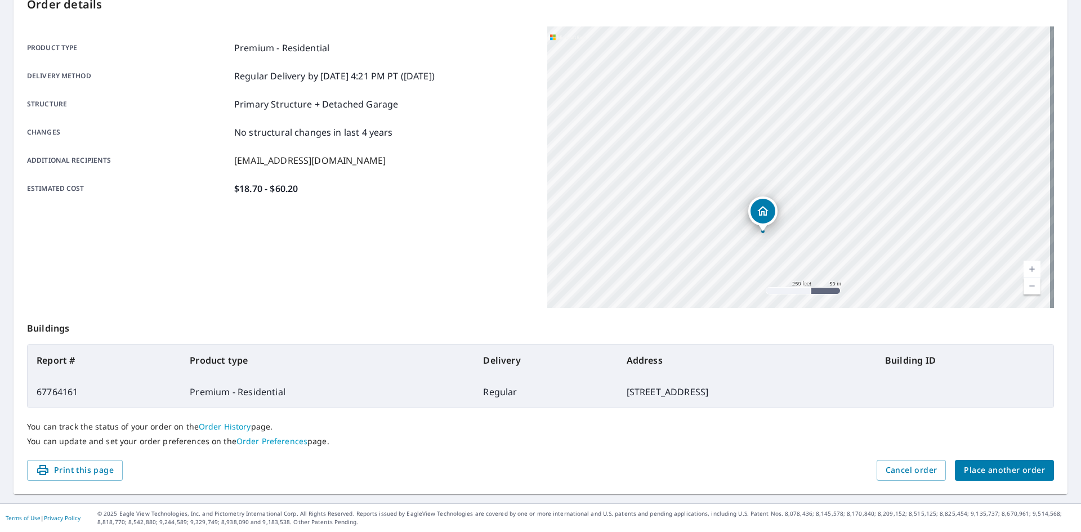
click at [477, 81] on div "Delivery method Regular Delivery by [DATE] 4:21 PM PT ([DATE])" at bounding box center [280, 76] width 507 height 14
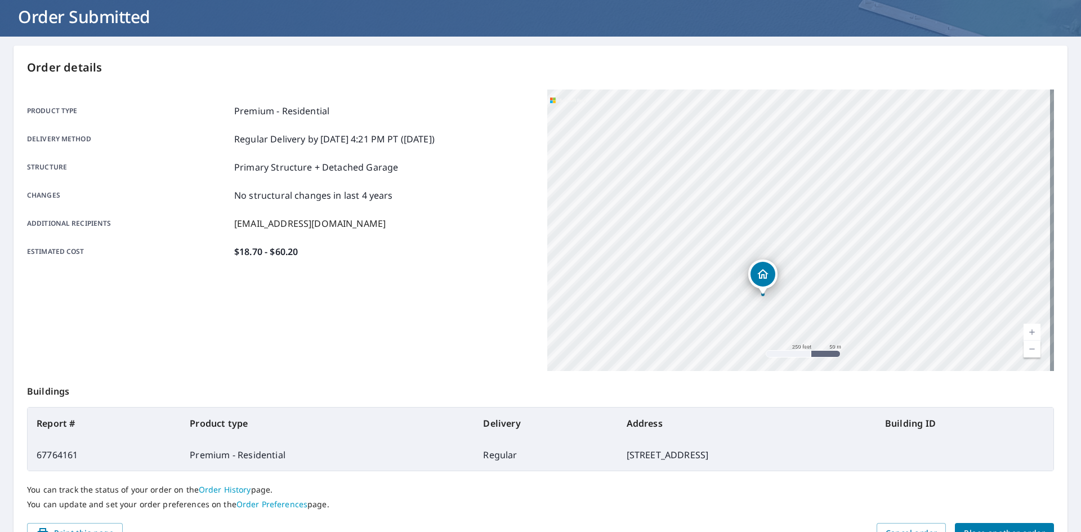
scroll to position [0, 0]
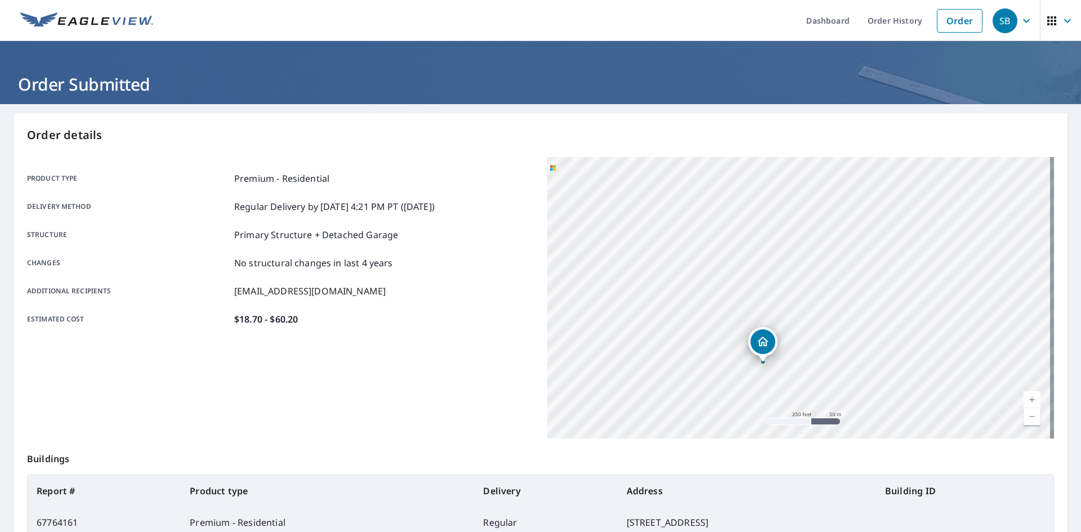
click at [1020, 20] on icon "button" at bounding box center [1027, 21] width 14 height 14
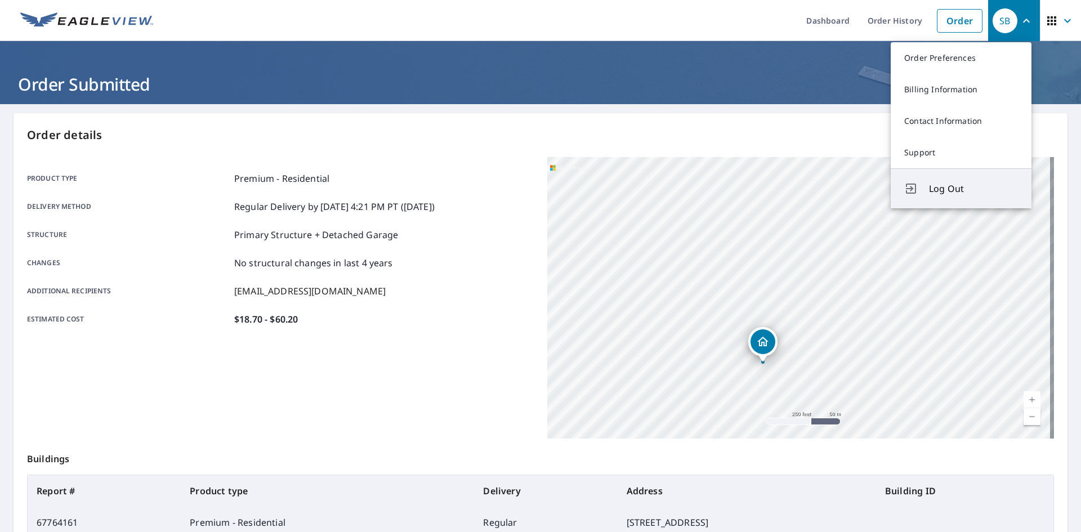
click at [945, 191] on span "Log Out" at bounding box center [973, 189] width 89 height 14
